Goal: Transaction & Acquisition: Download file/media

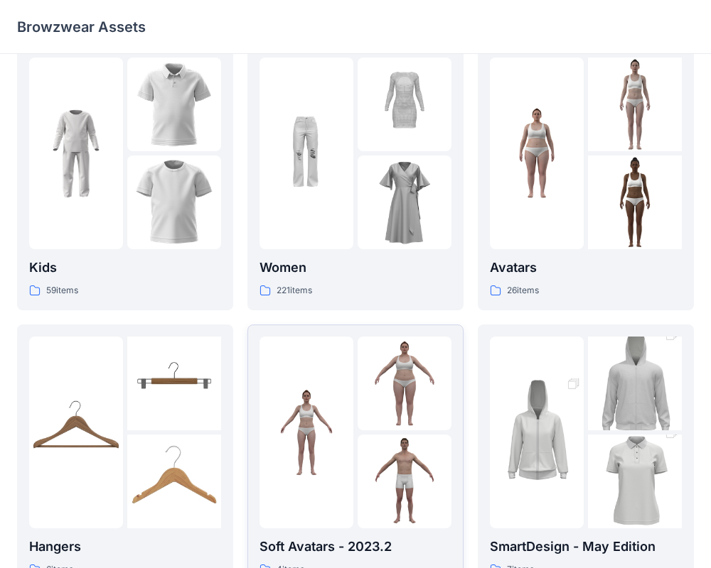
scroll to position [14, 0]
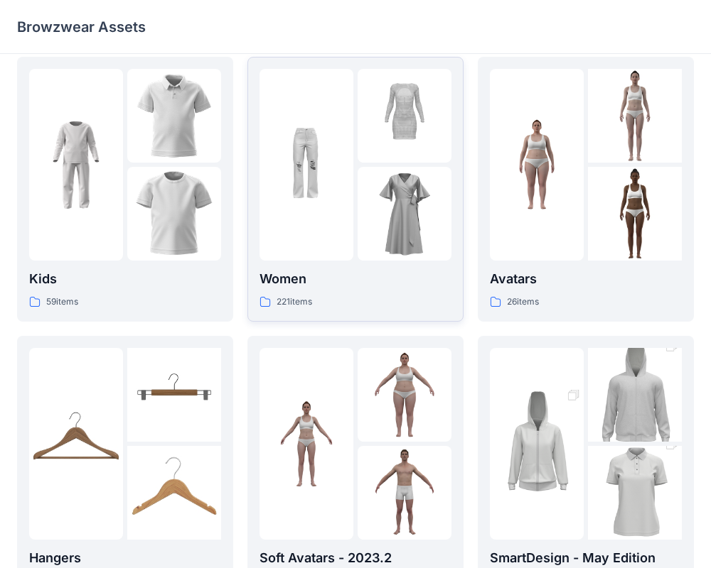
click at [340, 255] on div at bounding box center [306, 165] width 94 height 192
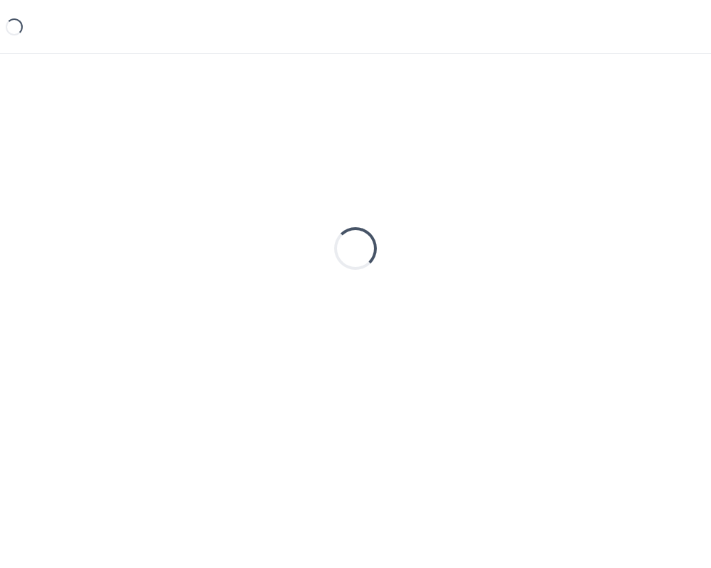
click at [340, 255] on div "Loading..." at bounding box center [355, 248] width 51 height 51
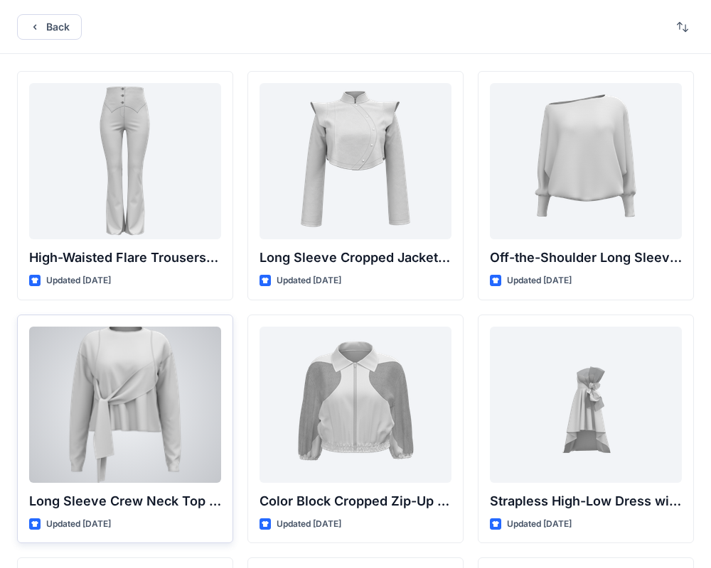
click at [134, 414] on div at bounding box center [125, 405] width 192 height 156
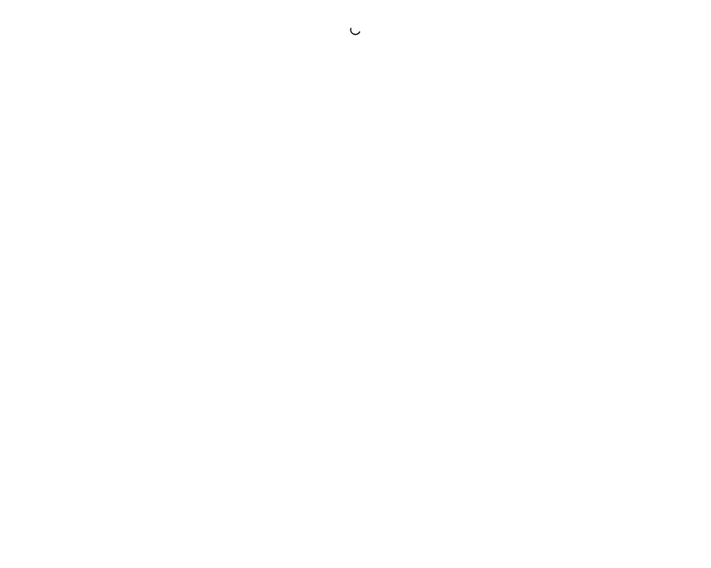
click at [134, 414] on div at bounding box center [355, 284] width 711 height 568
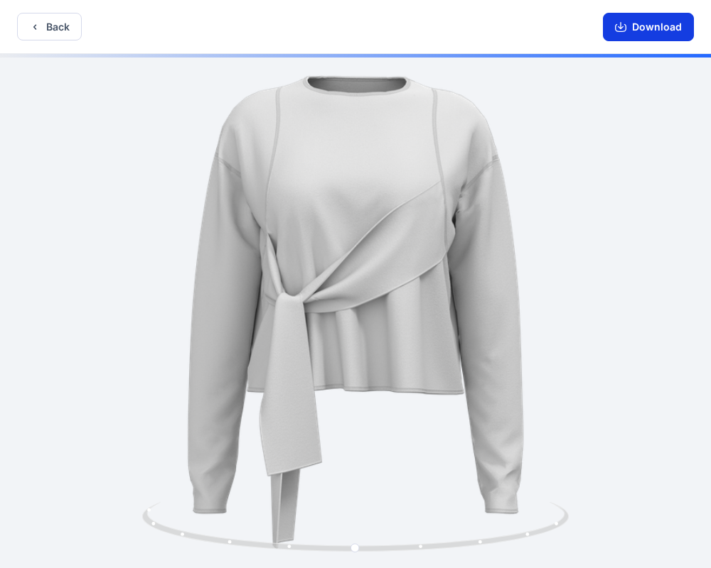
click at [651, 30] on button "Download" at bounding box center [648, 27] width 91 height 28
click at [621, 31] on icon "button" at bounding box center [620, 26] width 11 height 11
